Goal: Task Accomplishment & Management: Manage account settings

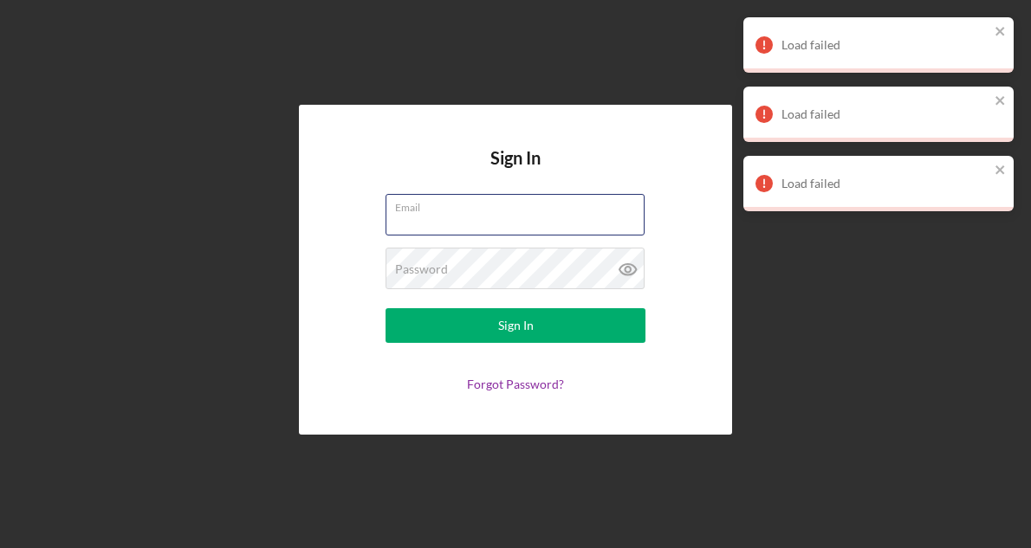
type input "[EMAIL_ADDRESS][DOMAIN_NAME]"
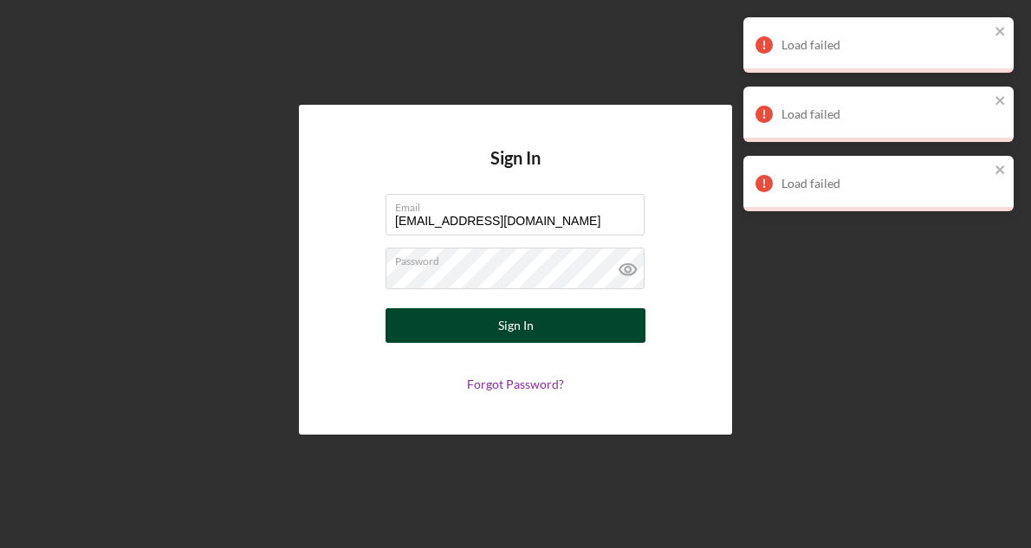
click at [477, 325] on button "Sign In" at bounding box center [516, 325] width 260 height 35
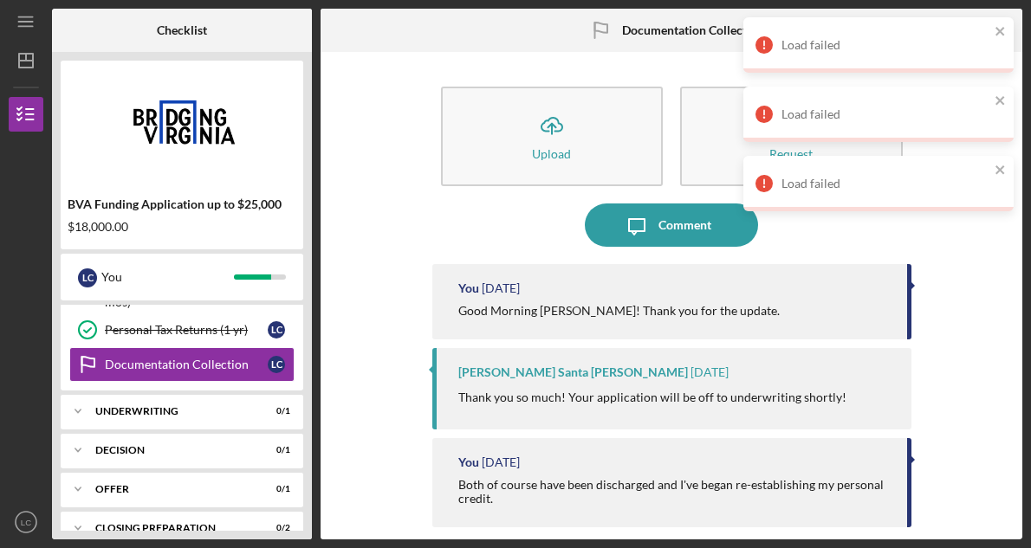
scroll to position [223, 0]
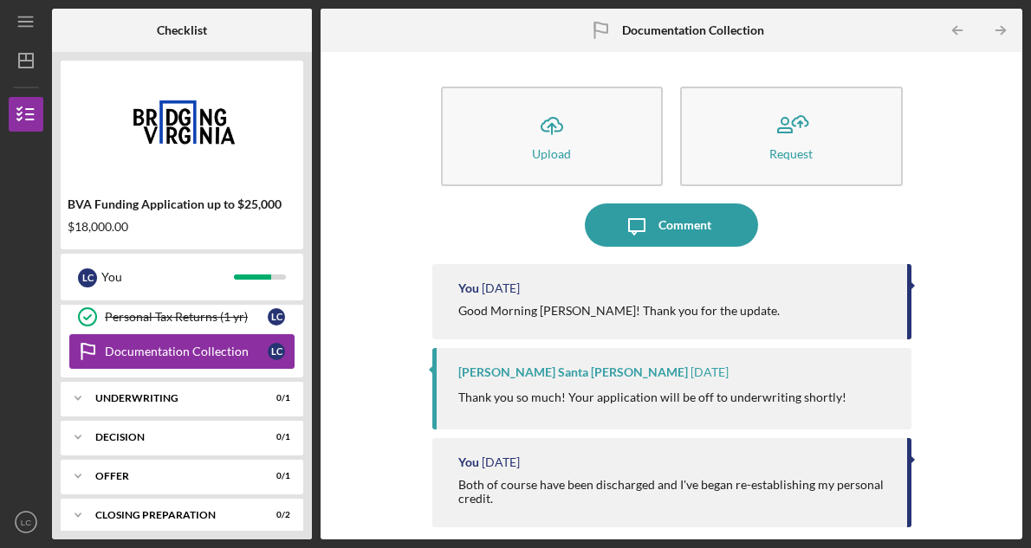
click at [240, 349] on div "Documentation Collection" at bounding box center [186, 352] width 163 height 14
click at [222, 406] on div "Icon/Expander Underwriting 0 / 1" at bounding box center [182, 398] width 243 height 35
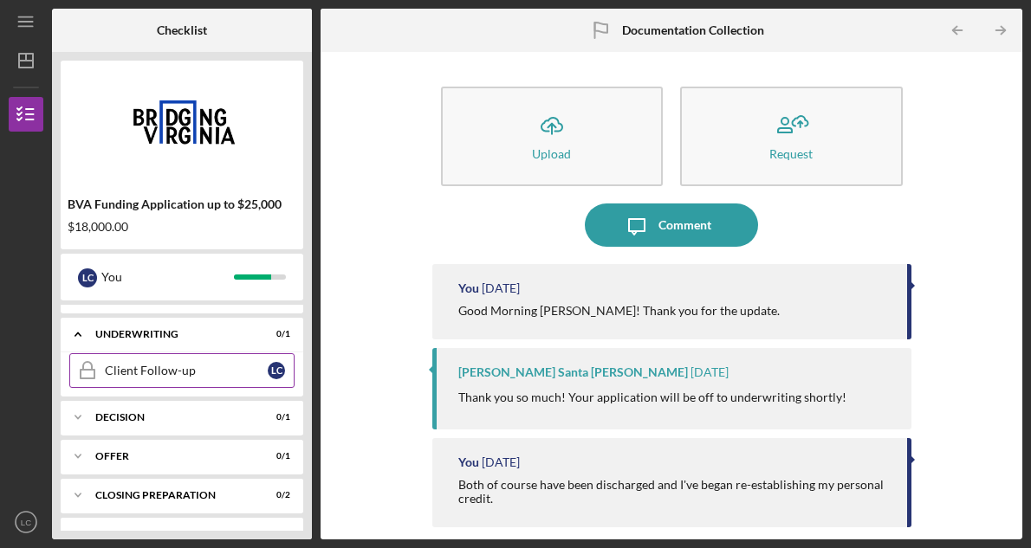
scroll to position [288, 0]
click at [234, 367] on div "Client Follow-up" at bounding box center [186, 370] width 163 height 14
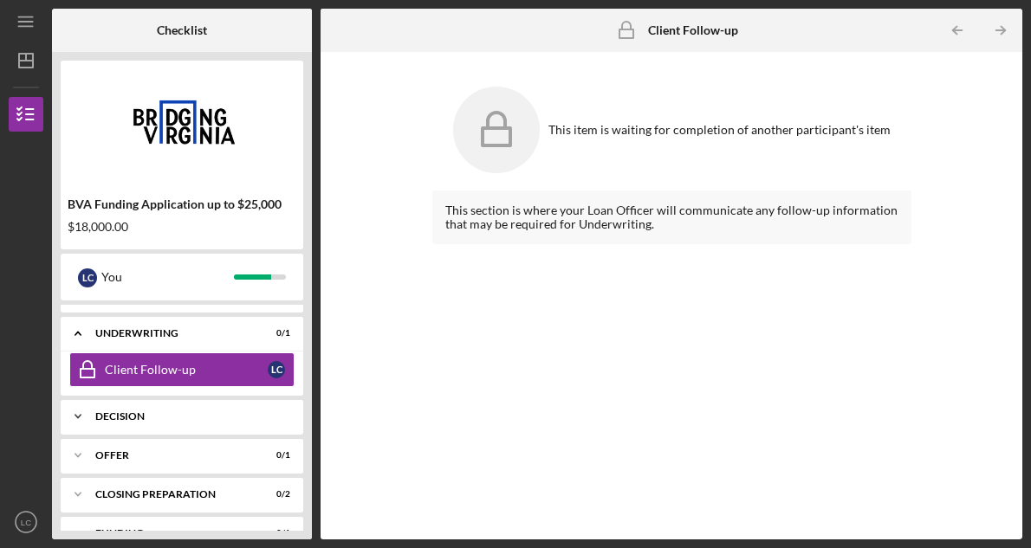
click at [200, 426] on div "Icon/Expander Decision 0 / 1" at bounding box center [182, 416] width 243 height 35
click at [190, 453] on div "Decision" at bounding box center [186, 453] width 163 height 14
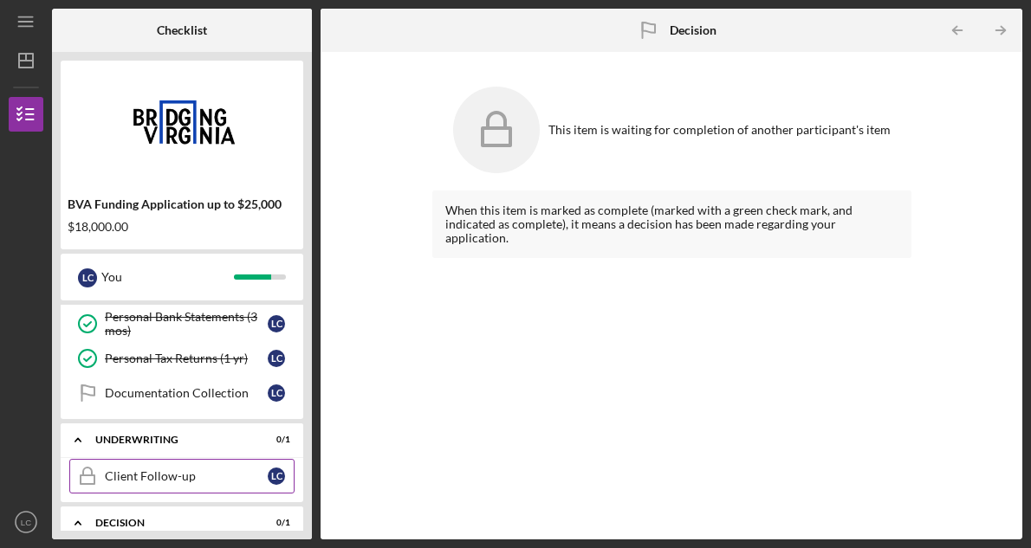
scroll to position [156, 0]
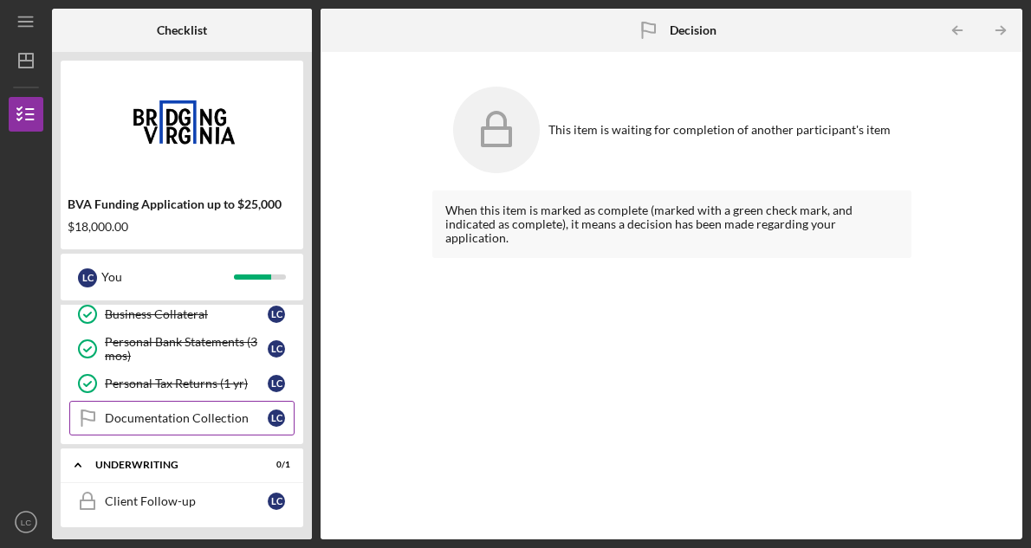
click at [168, 422] on div "Documentation Collection" at bounding box center [186, 419] width 163 height 14
